Goal: Download file/media

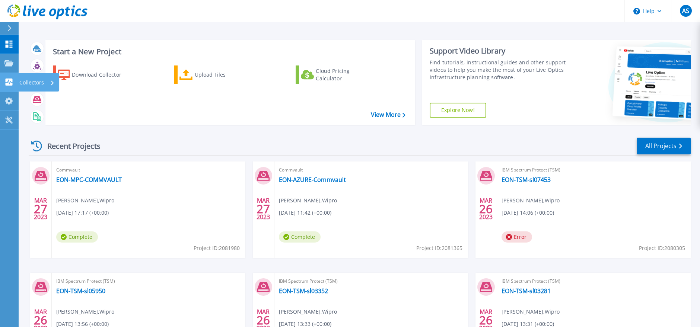
click at [16, 84] on link "Collectors Collectors" at bounding box center [9, 82] width 19 height 19
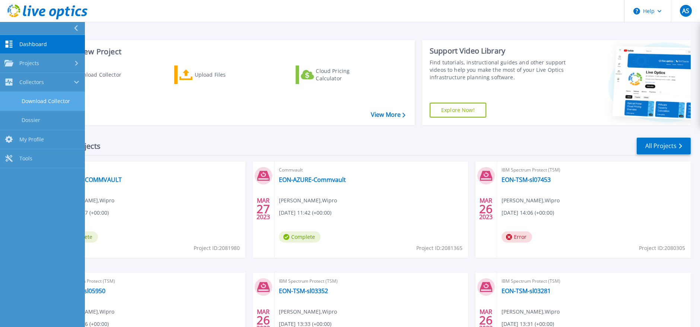
click at [51, 101] on link "Download Collector" at bounding box center [42, 101] width 85 height 19
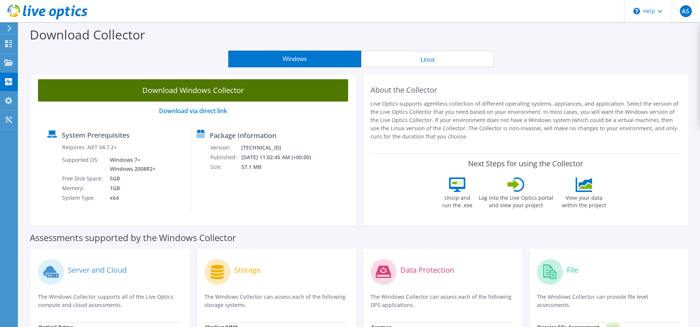
click at [240, 96] on link "Download Windows Collector" at bounding box center [193, 90] width 310 height 22
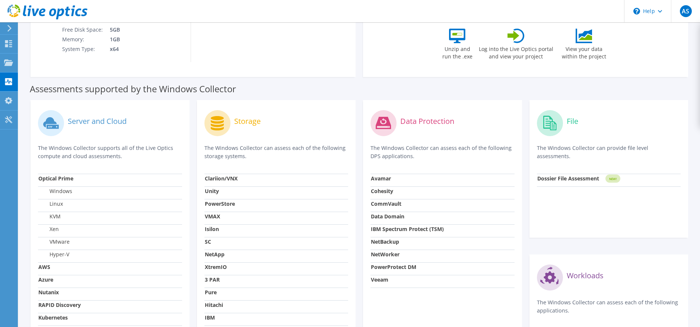
scroll to position [223, 0]
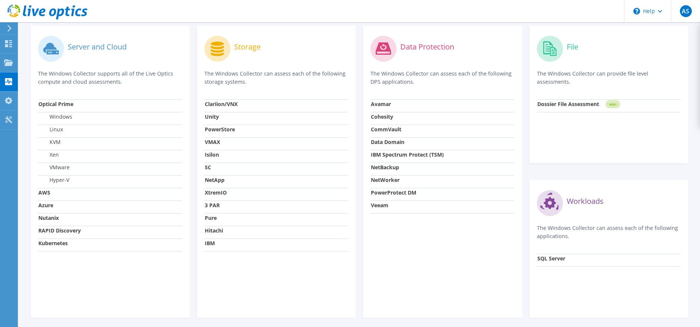
click at [385, 51] on icon at bounding box center [383, 48] width 15 height 12
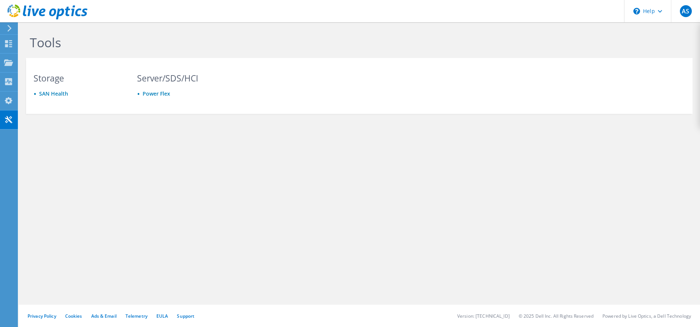
click at [9, 29] on icon at bounding box center [10, 28] width 6 height 7
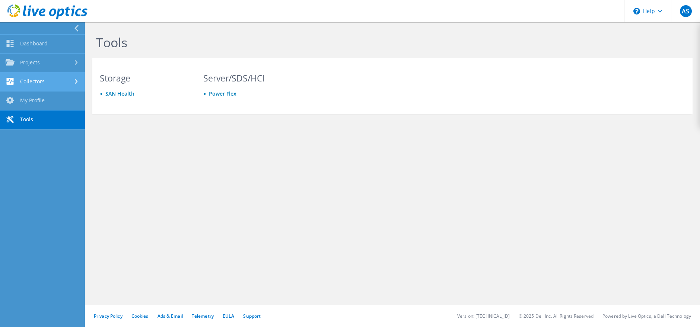
click at [58, 83] on link "Collectors" at bounding box center [42, 82] width 85 height 19
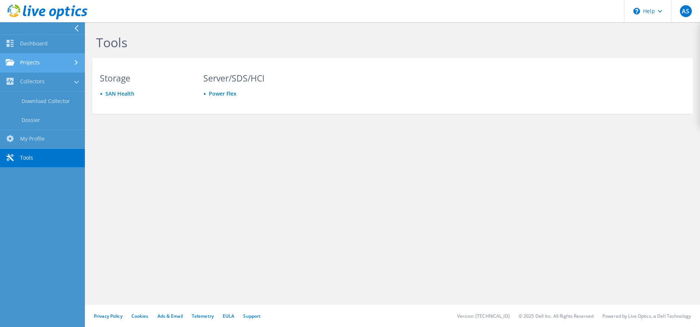
click at [72, 64] on link "Projects" at bounding box center [42, 63] width 85 height 19
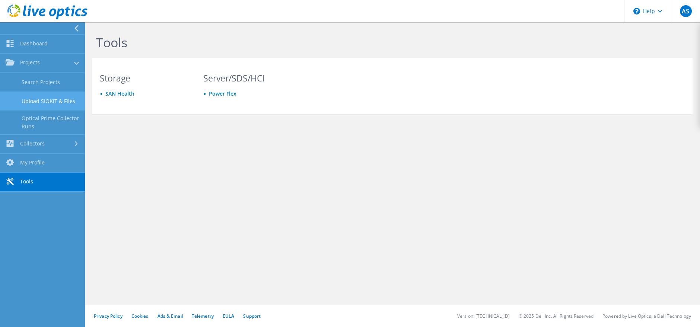
click at [45, 103] on link "Upload SIOKIT & Files" at bounding box center [42, 101] width 85 height 19
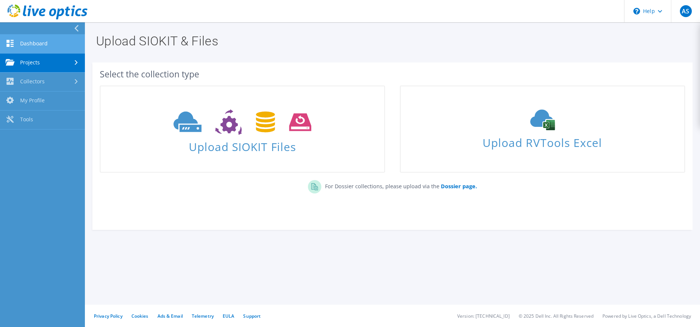
click at [55, 44] on link "Dashboard" at bounding box center [42, 44] width 85 height 19
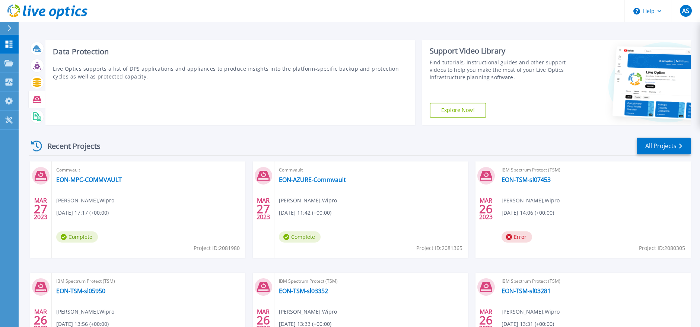
click at [35, 100] on icon at bounding box center [37, 99] width 9 height 7
click at [179, 72] on p "Live Optics supports a list of DPS applications and appliances to produce insig…" at bounding box center [230, 73] width 354 height 16
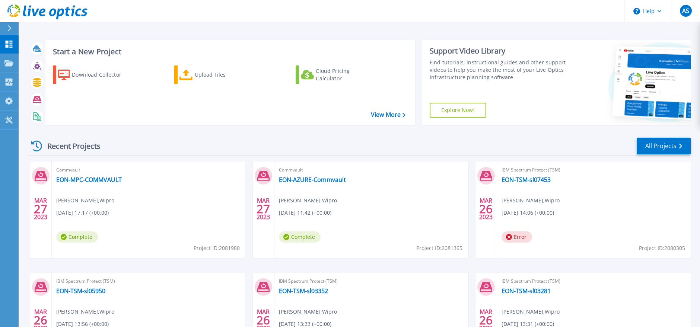
click at [464, 109] on link "Explore Now!" at bounding box center [457, 110] width 57 height 15
